Goal: Task Accomplishment & Management: Manage account settings

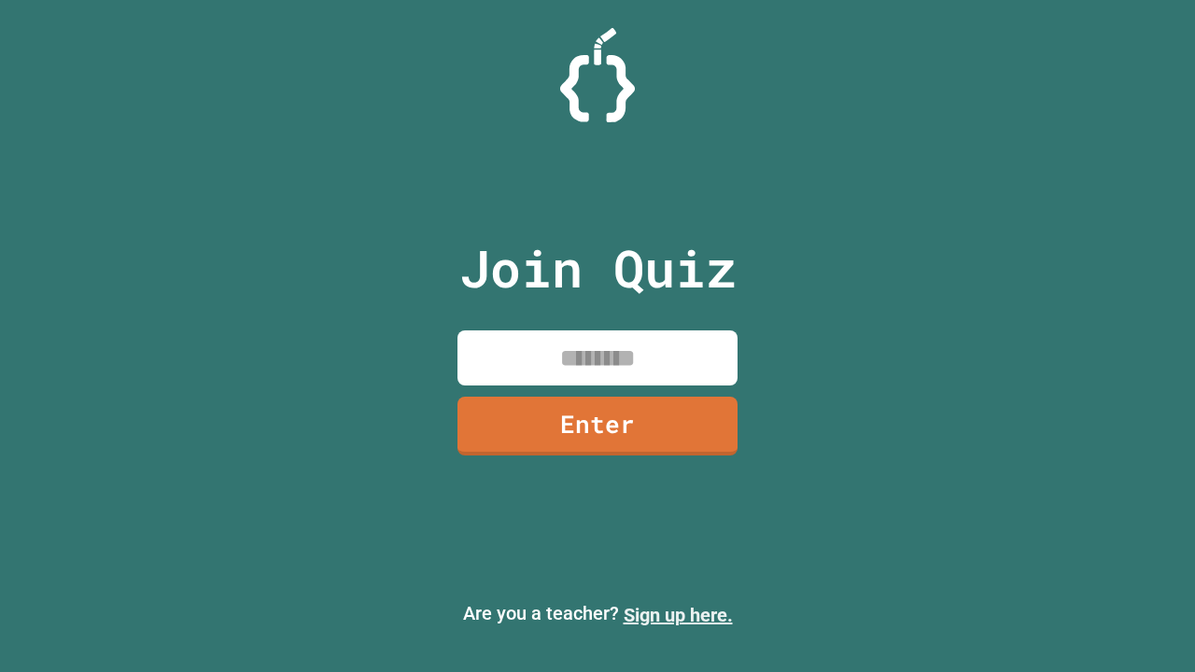
click at [678, 615] on link "Sign up here." at bounding box center [678, 615] width 109 height 22
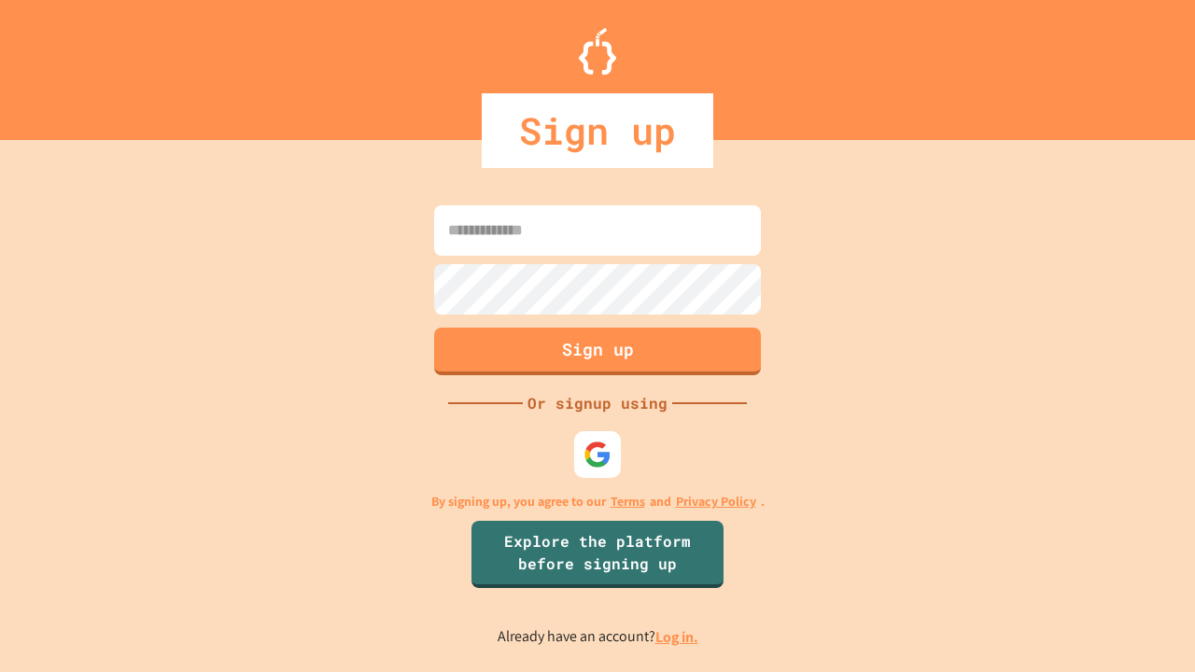
click at [678, 637] on link "Log in." at bounding box center [676, 637] width 43 height 20
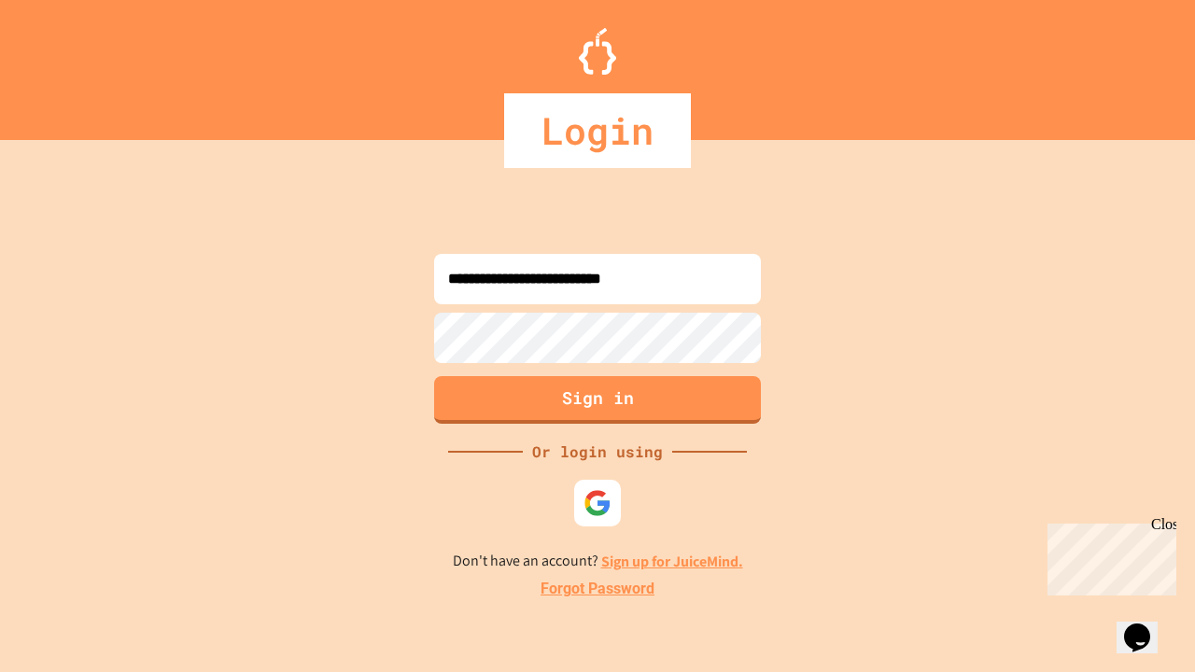
type input "**********"
